Goal: Check status: Check status

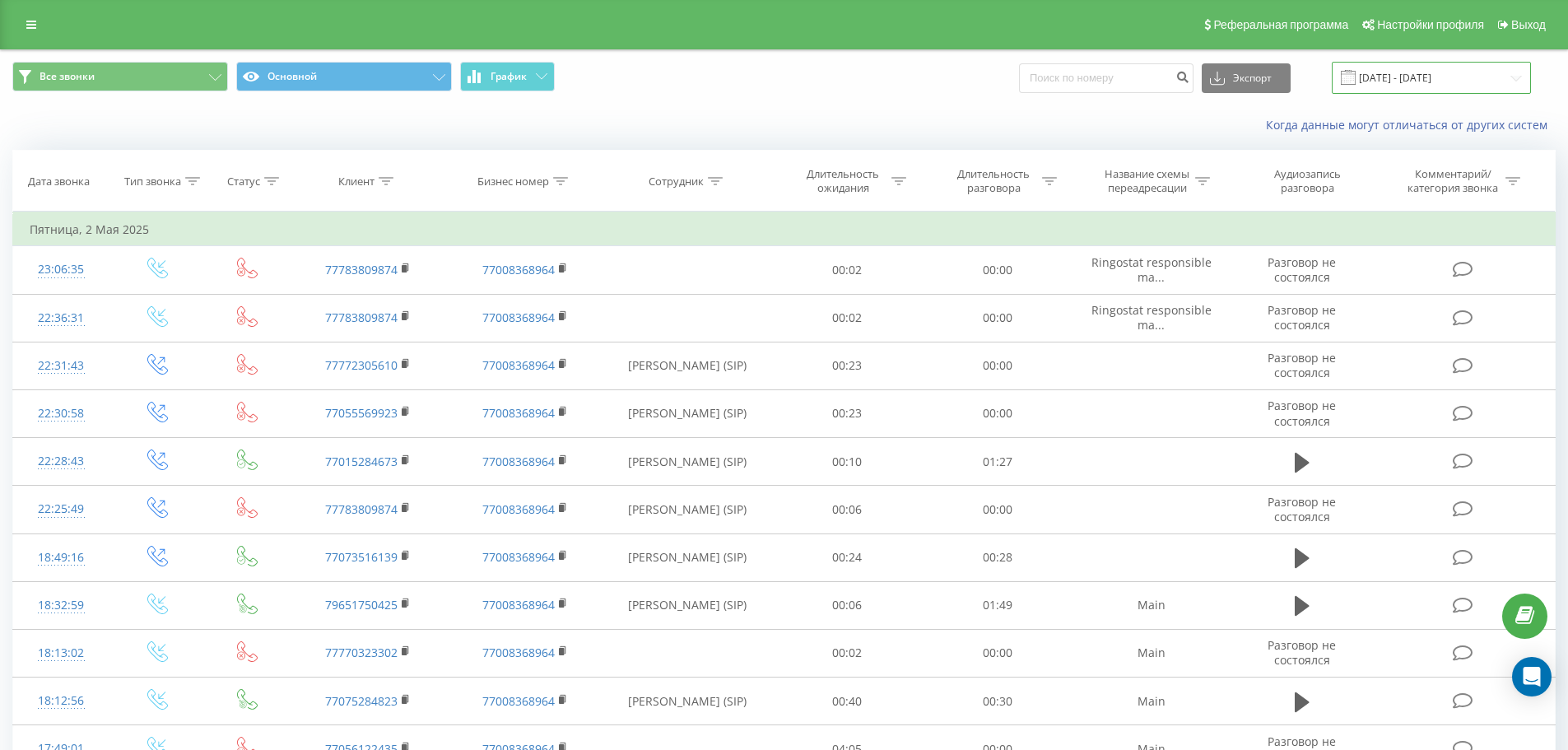
click at [1446, 76] on input "02.04.2025 - 02.05.2025" at bounding box center [1431, 78] width 200 height 32
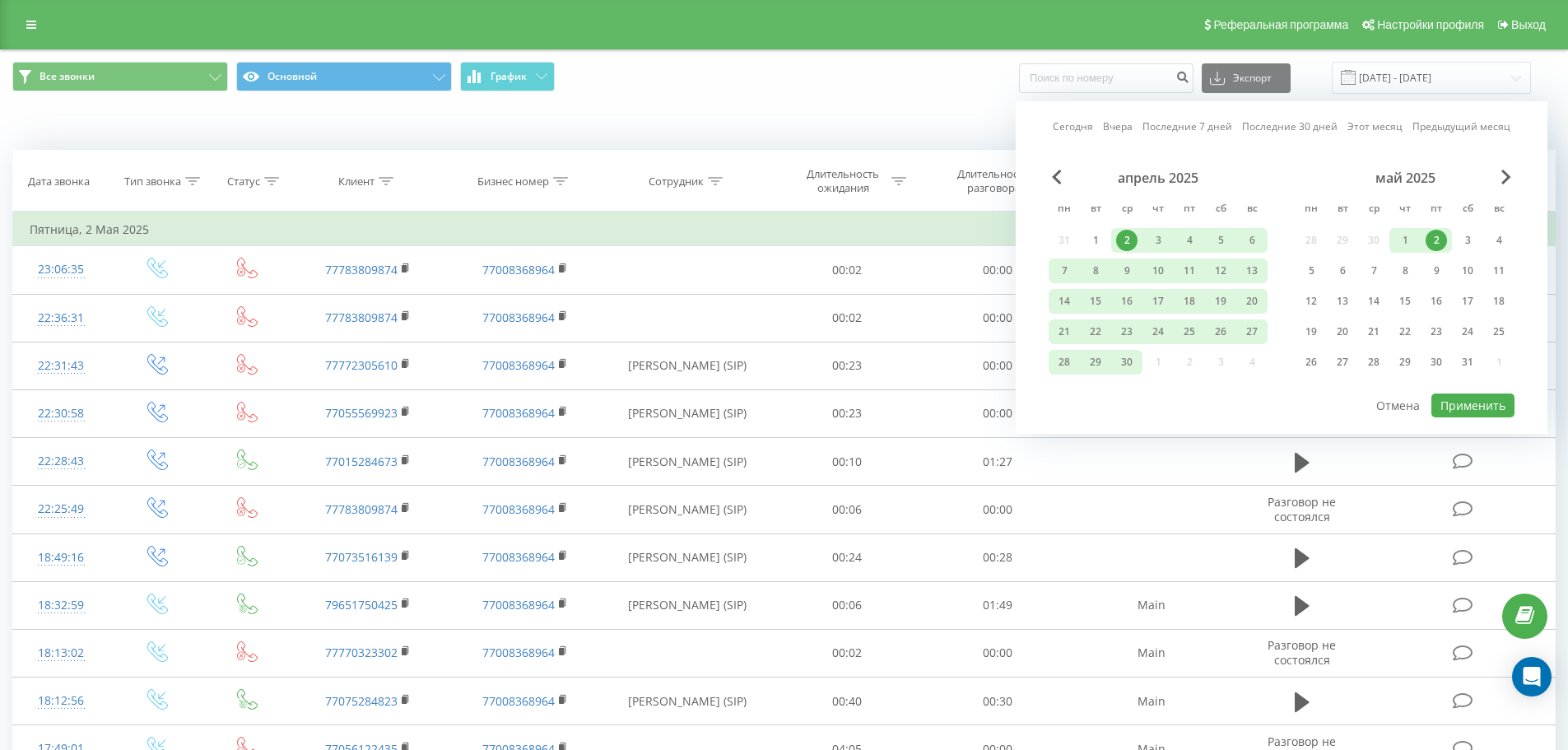
click at [1077, 125] on link "Сегодня" at bounding box center [1073, 127] width 40 height 16
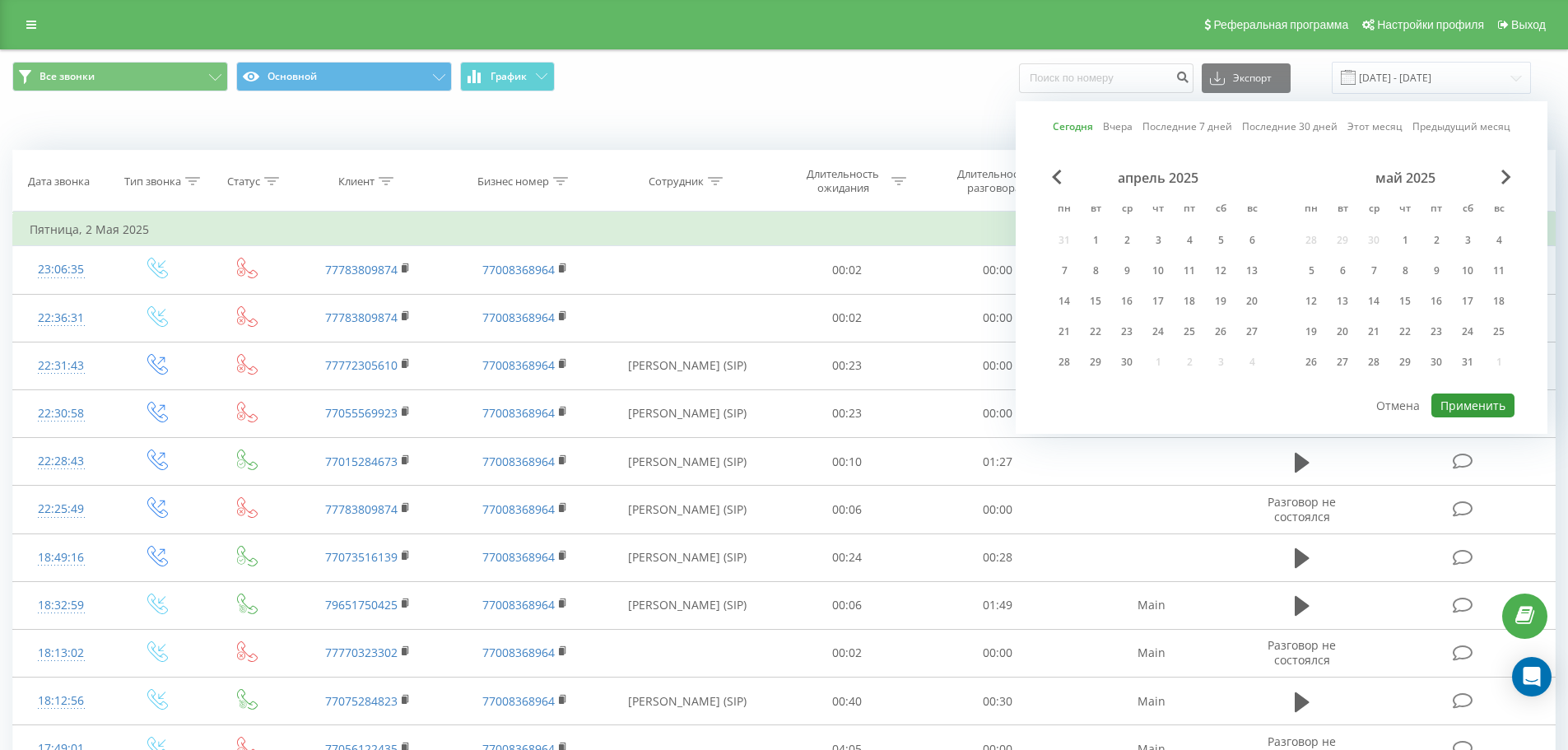
click at [1479, 399] on button "Применить" at bounding box center [1473, 405] width 84 height 24
type input "[DATE] - [DATE]"
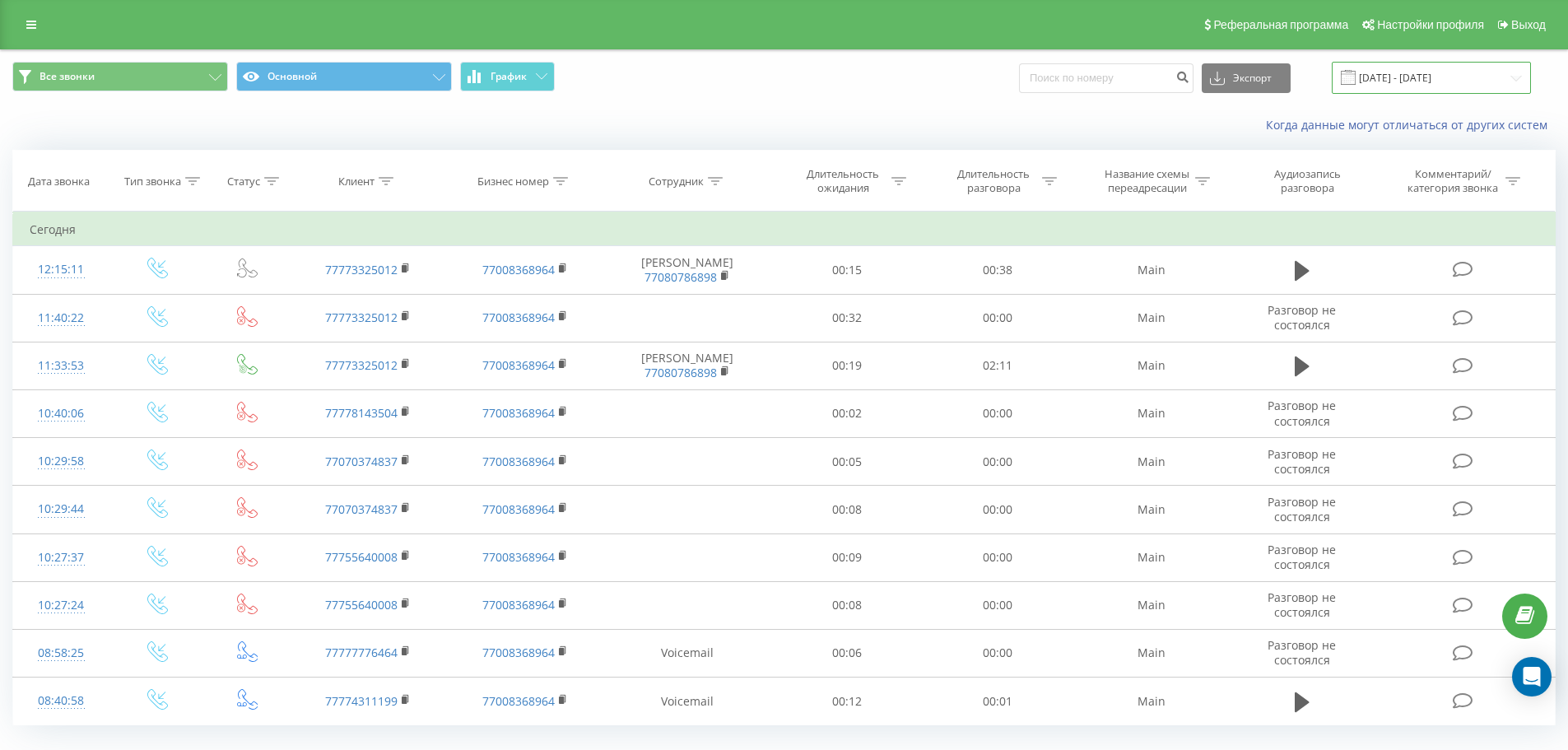
click at [1429, 79] on input "[DATE] - [DATE]" at bounding box center [1431, 78] width 200 height 32
